Goal: Navigation & Orientation: Find specific page/section

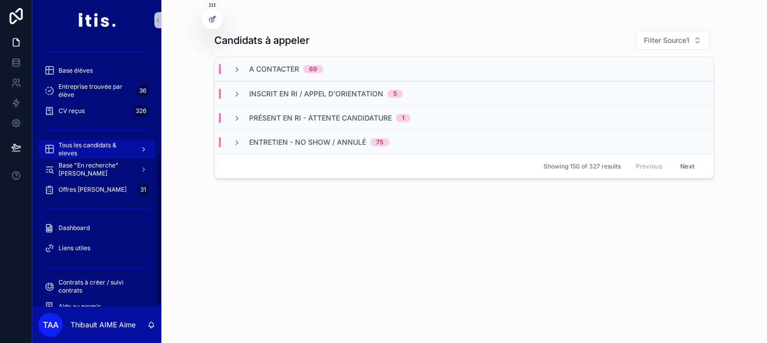
scroll to position [216, 0]
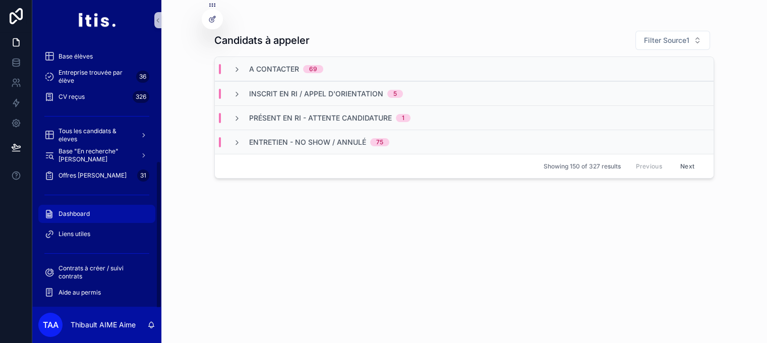
click at [83, 214] on span "Dashboard" at bounding box center [74, 214] width 31 height 8
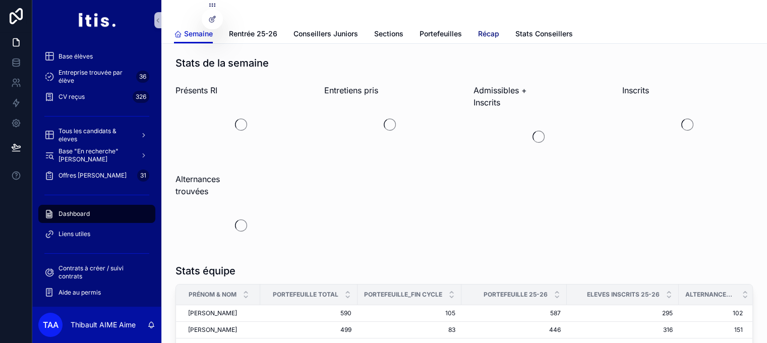
click at [488, 36] on span "Récap" at bounding box center [488, 34] width 21 height 10
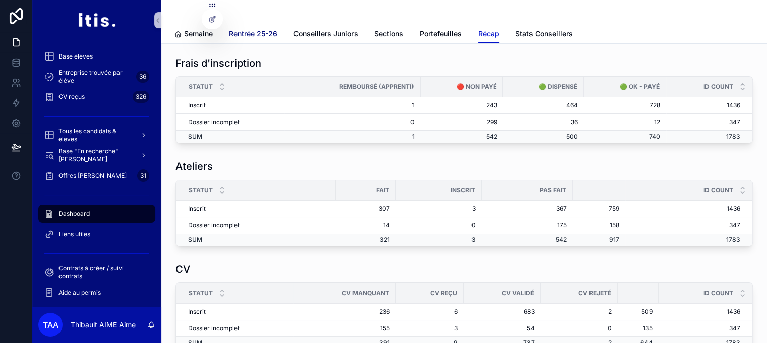
click at [248, 36] on span "Rentrée 25-26" at bounding box center [253, 34] width 48 height 10
